Goal: Information Seeking & Learning: Find specific fact

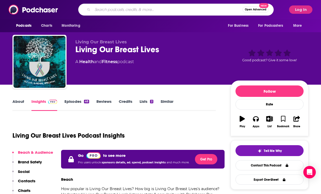
click at [152, 8] on input "Search podcasts, credits, & more..." at bounding box center [168, 9] width 150 height 8
click at [151, 8] on input "Search podcasts, credits, & more..." at bounding box center [168, 9] width 150 height 8
type input "a different perspective"
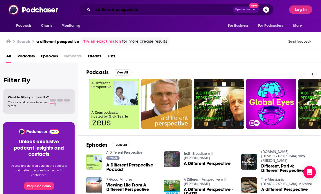
click at [147, 10] on input "a different perspective" at bounding box center [163, 9] width 140 height 8
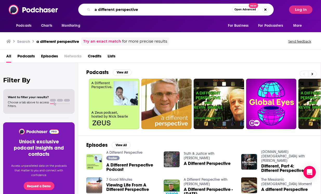
drag, startPoint x: 146, startPoint y: 10, endPoint x: 87, endPoint y: 9, distance: 58.6
click at [87, 9] on div "a different perspective Open Advanced New" at bounding box center [176, 10] width 196 height 12
click at [97, 8] on input "Search podcasts, credits, & more..." at bounding box center [168, 9] width 150 height 8
paste input "The Great Gathering Radio"
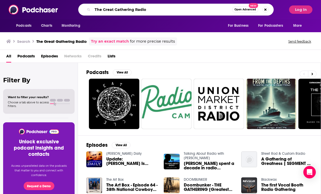
drag, startPoint x: 157, startPoint y: 10, endPoint x: 90, endPoint y: 9, distance: 67.2
click at [90, 9] on div "The Great Gathering Radio Open Advanced New" at bounding box center [176, 10] width 196 height 12
paste input "Higherside Chats Podcast"
type input "The Higherside Chats Podcast"
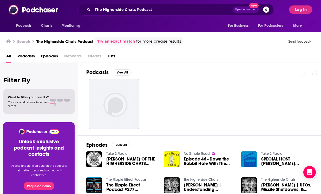
click at [21, 54] on span "Podcasts" at bounding box center [25, 57] width 17 height 11
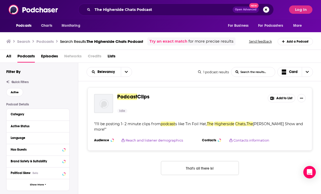
click at [49, 55] on span "Episodes" at bounding box center [49, 57] width 17 height 11
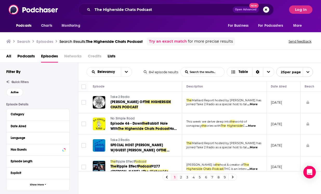
click at [31, 56] on span "Podcasts" at bounding box center [25, 57] width 17 height 11
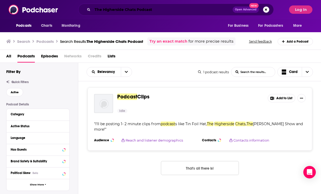
click at [159, 10] on input "The Higherside Chats Podcast" at bounding box center [163, 9] width 140 height 8
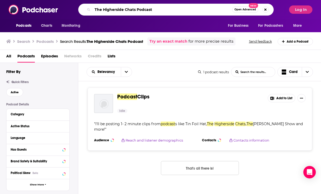
drag, startPoint x: 99, startPoint y: 5, endPoint x: 71, endPoint y: 5, distance: 28.4
click at [72, 4] on div "The Higherside Chats Podcast Open Advanced New" at bounding box center [175, 10] width 221 height 12
click at [102, 10] on input "Search podcasts, credits, & more..." at bounding box center [168, 9] width 150 height 8
paste input "What Matters Most"
type input "What Matters Most"
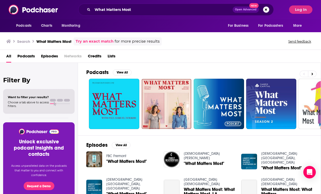
click at [32, 58] on span "Podcasts" at bounding box center [25, 57] width 17 height 11
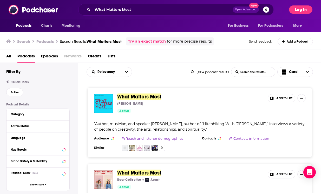
click at [296, 11] on button "Log In" at bounding box center [300, 9] width 23 height 8
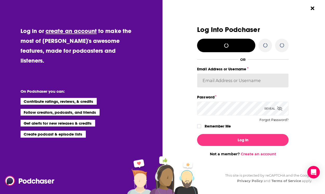
type input "[EMAIL_ADDRESS][DOMAIN_NAME]"
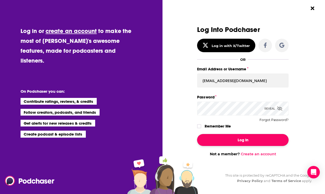
click at [239, 142] on button "Log In" at bounding box center [243, 140] width 92 height 12
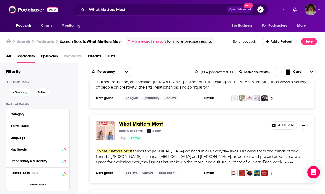
scroll to position [44, 0]
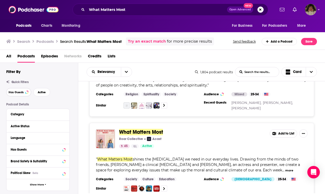
click at [11, 90] on button "Has Guests" at bounding box center [18, 92] width 25 height 8
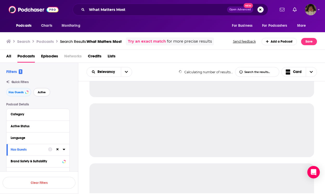
click at [43, 92] on span "Active" at bounding box center [42, 92] width 8 height 3
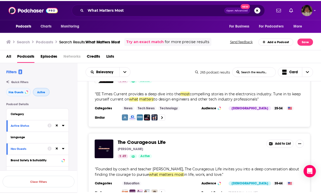
scroll to position [1108, 0]
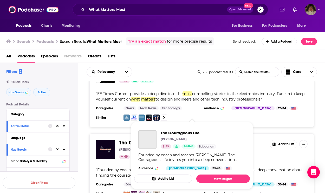
click at [163, 126] on span "The Courageous Life [PERSON_NAME] 49 Active Education Founded by coach and teac…" at bounding box center [192, 155] width 116 height 67
click at [124, 140] on span "The Courageous Life" at bounding box center [143, 143] width 49 height 7
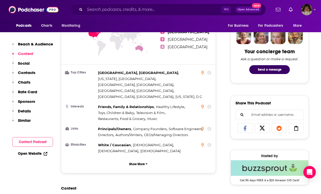
scroll to position [351, 0]
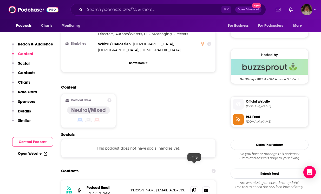
click at [194, 188] on icon at bounding box center [195, 190] width 4 height 4
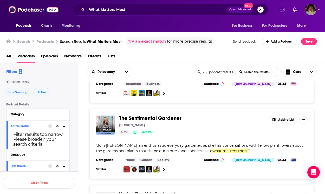
scroll to position [1882, 0]
